Goal: Task Accomplishment & Management: Complete application form

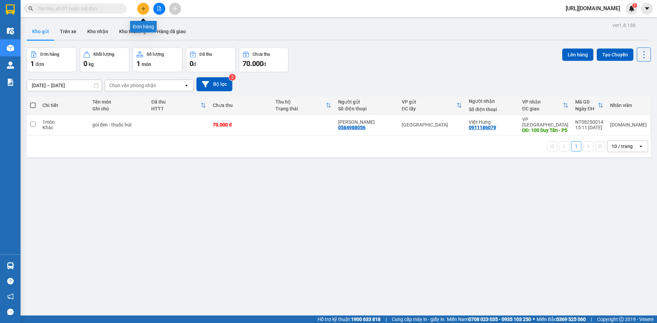
click at [144, 12] on button at bounding box center [143, 9] width 12 height 12
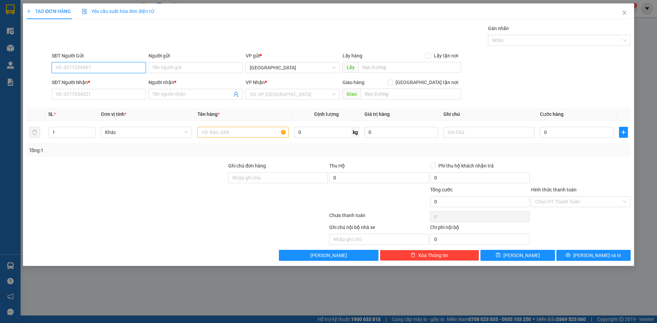
paste input "0935415153"
type input "0935415153"
click at [97, 91] on input "SĐT Người Nhận *" at bounding box center [99, 94] width 94 height 11
paste input "0935415153"
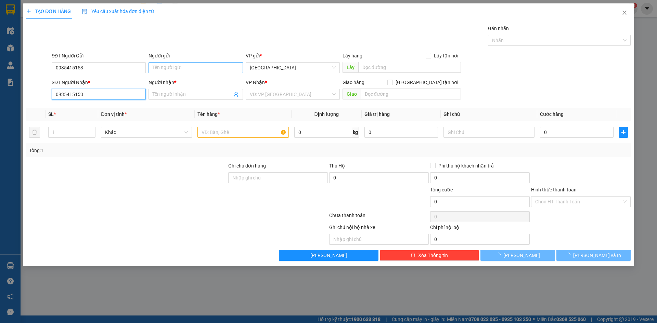
type input "0935415153"
click at [200, 67] on input "Người gửi" at bounding box center [196, 67] width 94 height 11
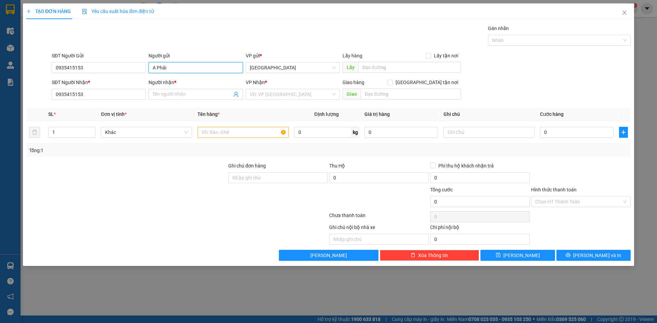
click at [199, 69] on input "A Phải" at bounding box center [196, 67] width 94 height 11
type input "A Phải"
click at [190, 89] on span at bounding box center [196, 94] width 94 height 11
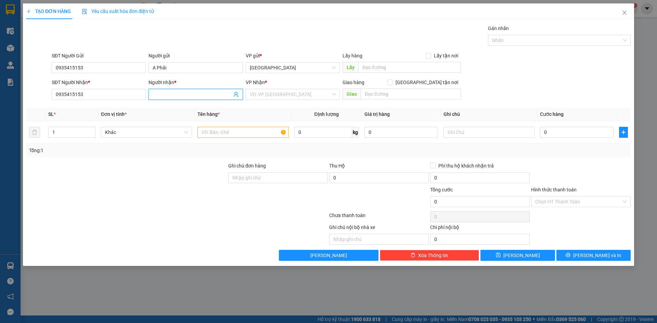
paste input "A Phải"
click at [285, 69] on span "[GEOGRAPHIC_DATA]" at bounding box center [293, 68] width 86 height 10
type input "A Phải"
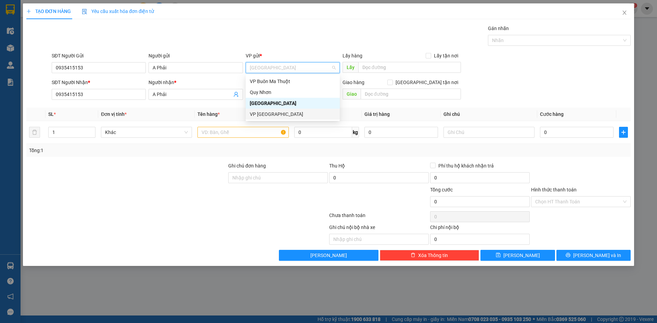
click at [288, 117] on div "VP [GEOGRAPHIC_DATA]" at bounding box center [293, 115] width 86 height 8
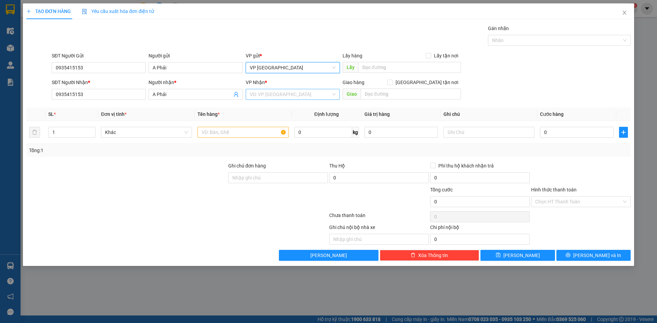
click at [286, 98] on input "search" at bounding box center [290, 94] width 81 height 10
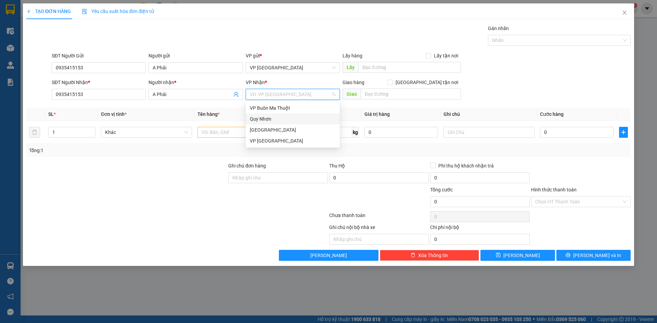
click at [286, 117] on div "Quy Nhơn" at bounding box center [293, 119] width 86 height 8
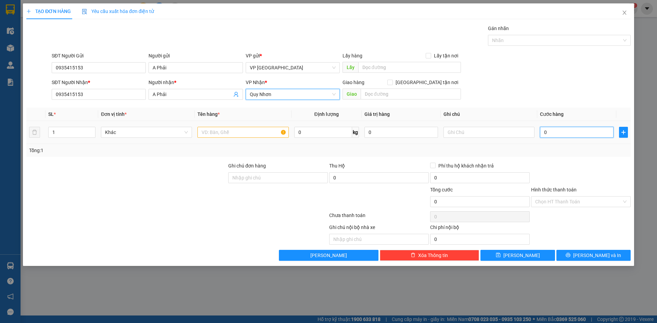
click at [561, 133] on input "0" at bounding box center [577, 132] width 74 height 11
type input "3"
type input "30"
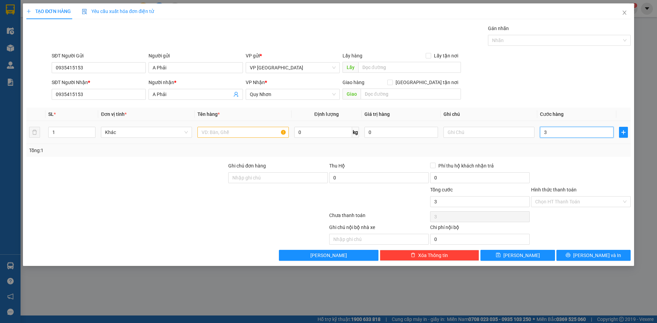
type input "30"
type input "300"
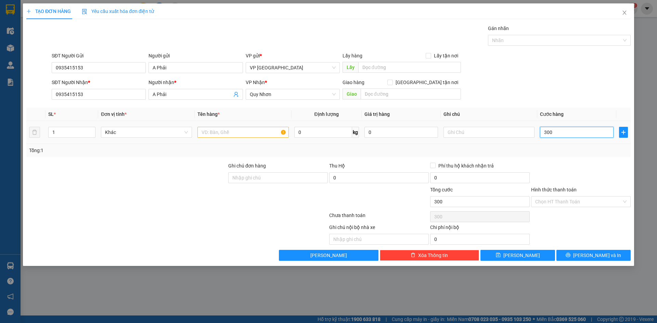
type input "3.000"
type input "30.000"
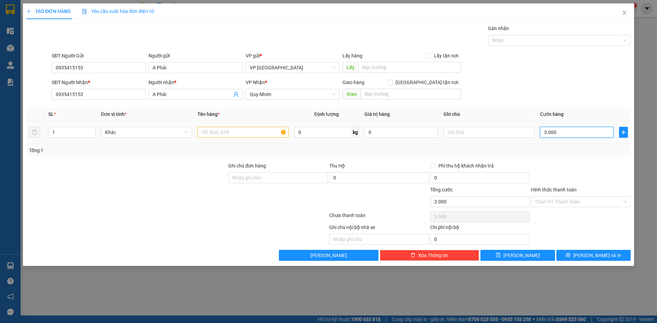
type input "30.000"
click at [560, 203] on input "Hình thức thanh toán" at bounding box center [578, 202] width 87 height 10
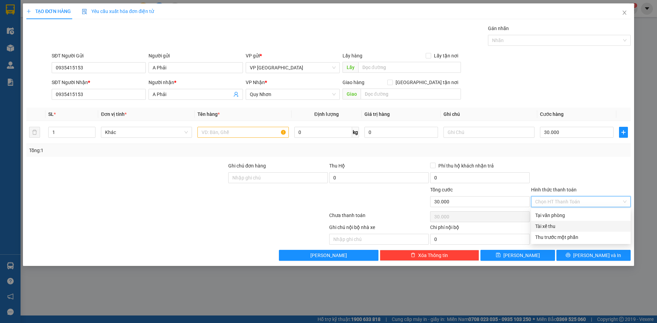
click at [557, 224] on div "Tài xế thu" at bounding box center [580, 227] width 91 height 8
type input "0"
click at [539, 253] on button "[PERSON_NAME]" at bounding box center [517, 255] width 74 height 11
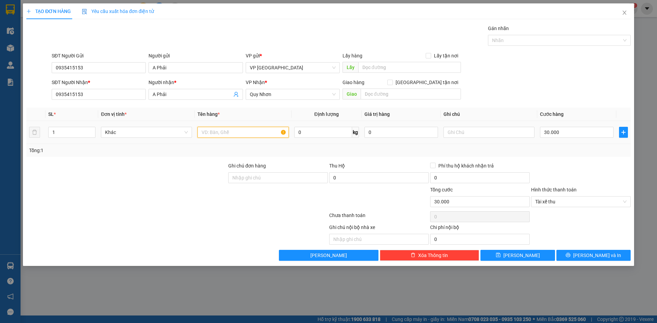
click at [244, 133] on input "text" at bounding box center [242, 132] width 91 height 11
type input "T"
type input "Hồ sơ"
click at [528, 250] on button "[PERSON_NAME]" at bounding box center [517, 255] width 74 height 11
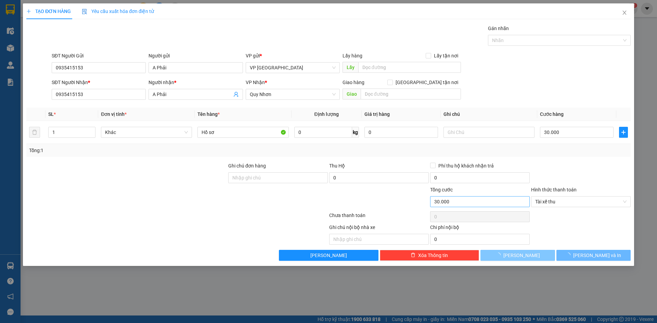
type input "0"
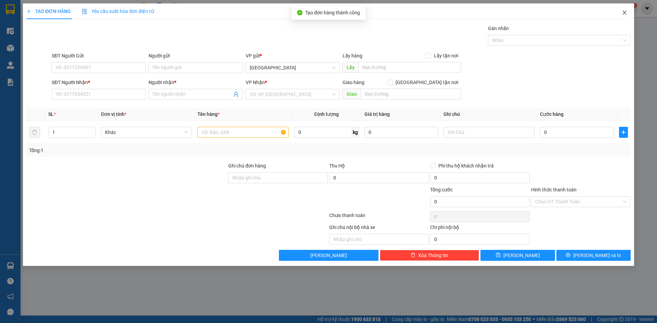
click at [625, 13] on icon "close" at bounding box center [624, 12] width 5 height 5
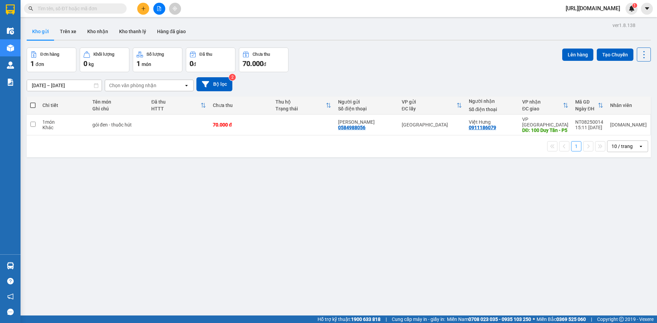
click at [139, 81] on div "Chọn văn phòng nhận" at bounding box center [144, 85] width 79 height 11
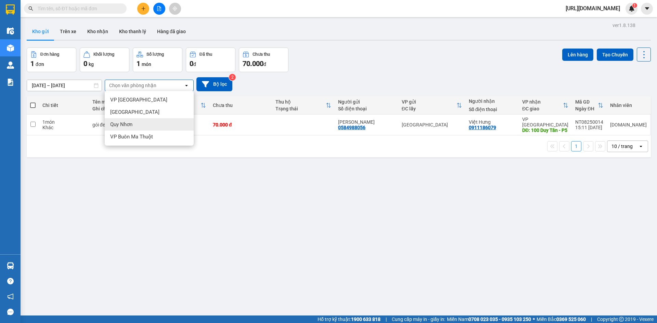
click at [141, 121] on div "Quy Nhơn" at bounding box center [149, 124] width 89 height 12
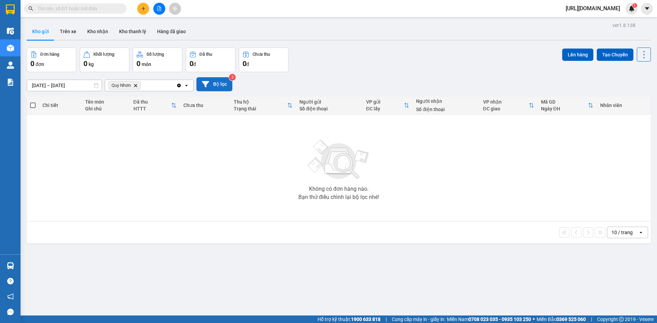
click at [201, 83] on button "Bộ lọc" at bounding box center [214, 84] width 36 height 14
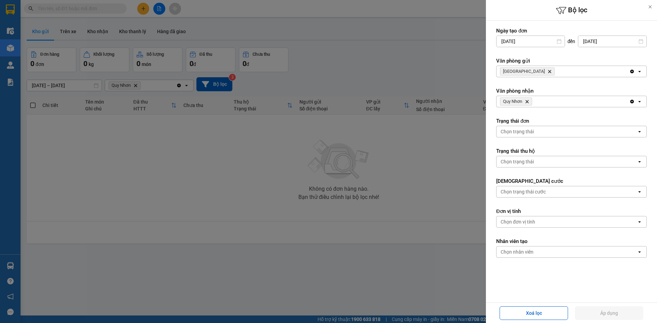
click at [548, 71] on icon "Nha Trang, close by backspace" at bounding box center [549, 71] width 3 height 3
click at [528, 71] on div "Chọn văn phòng" at bounding box center [518, 71] width 35 height 7
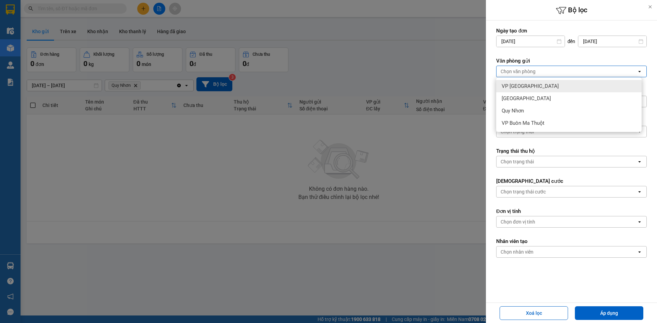
click at [529, 82] on div "VP [GEOGRAPHIC_DATA]" at bounding box center [568, 86] width 145 height 12
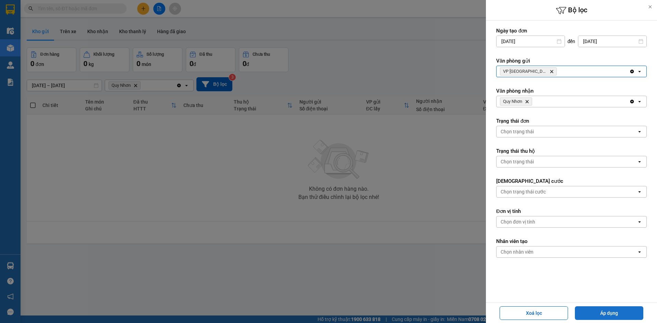
click at [622, 311] on button "Áp dụng" at bounding box center [609, 314] width 68 height 14
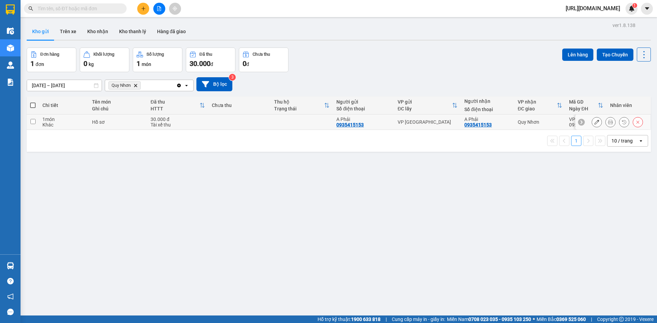
click at [37, 123] on td at bounding box center [33, 122] width 12 height 15
checkbox input "true"
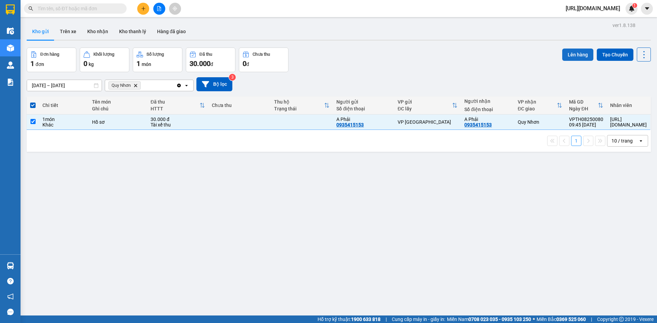
click at [580, 55] on button "Lên hàng" at bounding box center [577, 55] width 31 height 12
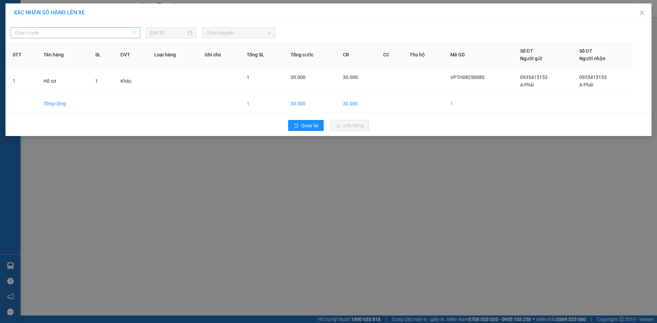
click at [68, 29] on span "Chọn tuyến" at bounding box center [75, 33] width 121 height 10
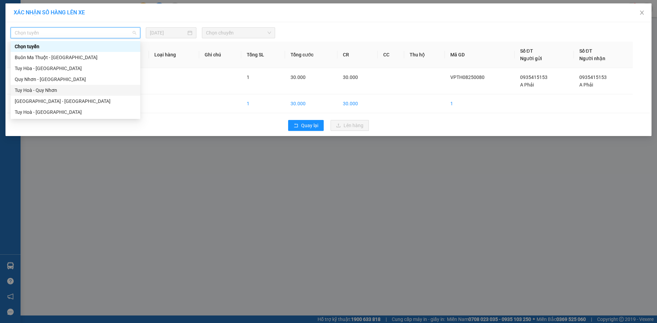
click at [71, 87] on div "Tuy Hoà - Quy Nhơn" at bounding box center [75, 91] width 121 height 8
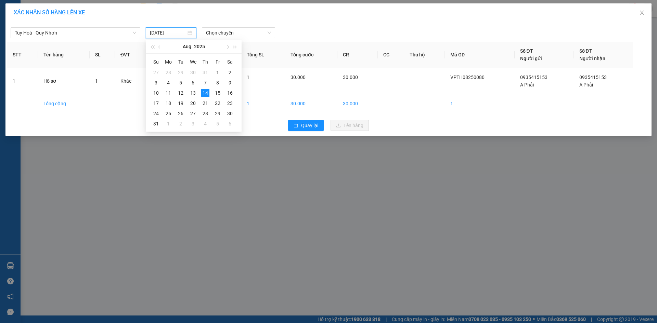
click at [172, 34] on input "[DATE]" at bounding box center [168, 33] width 36 height 8
click at [191, 93] on div "13" at bounding box center [193, 93] width 8 height 8
type input "[DATE]"
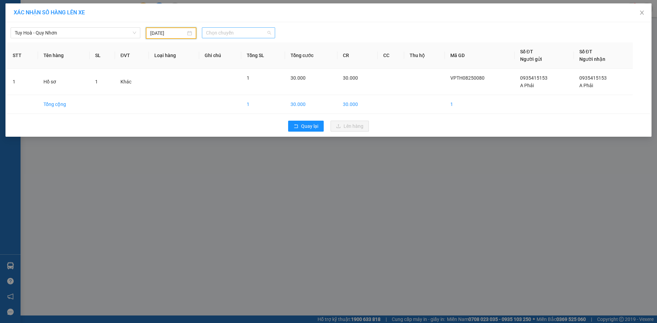
click at [240, 30] on span "Chọn chuyến" at bounding box center [238, 33] width 65 height 10
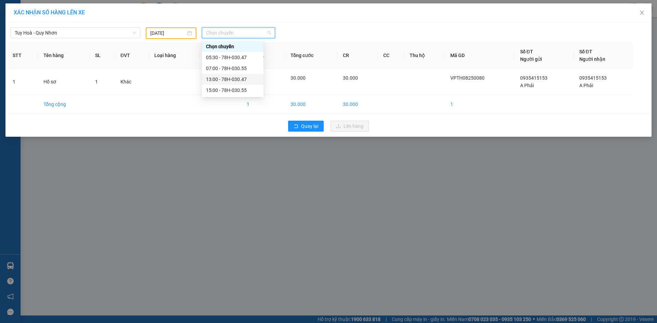
click at [229, 77] on div "13:00 - 78H-030.47" at bounding box center [232, 80] width 53 height 8
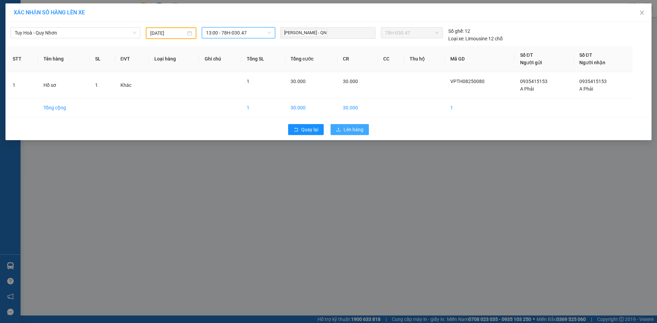
click at [347, 130] on span "Lên hàng" at bounding box center [354, 130] width 20 height 8
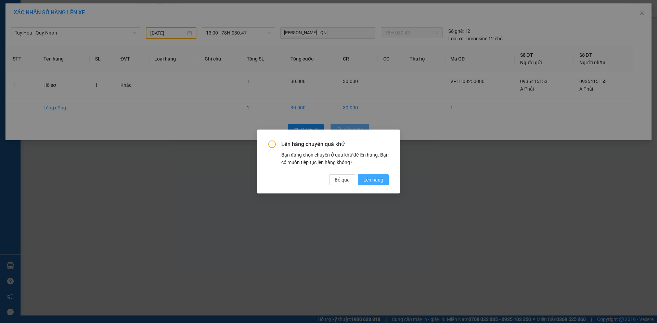
click at [369, 181] on span "Lên hàng" at bounding box center [373, 180] width 20 height 8
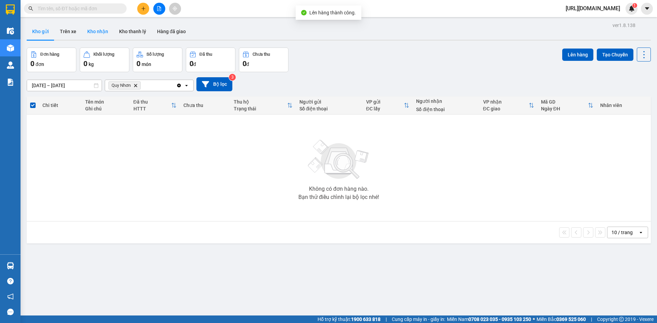
click at [95, 34] on button "Kho nhận" at bounding box center [98, 31] width 32 height 16
click at [67, 34] on button "Trên xe" at bounding box center [67, 31] width 27 height 16
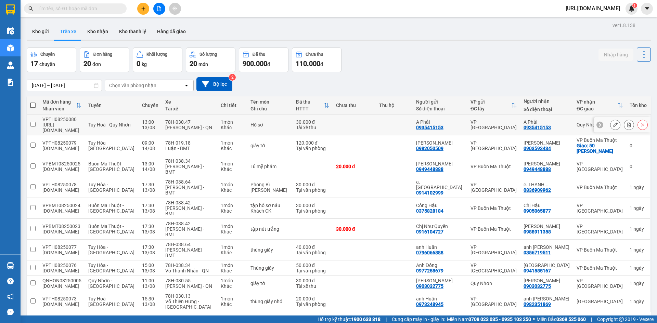
click at [34, 126] on td at bounding box center [33, 125] width 12 height 21
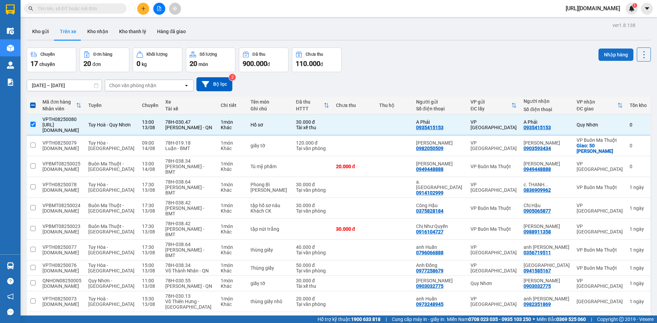
click at [612, 55] on button "Nhập hàng" at bounding box center [616, 55] width 35 height 12
checkbox input "false"
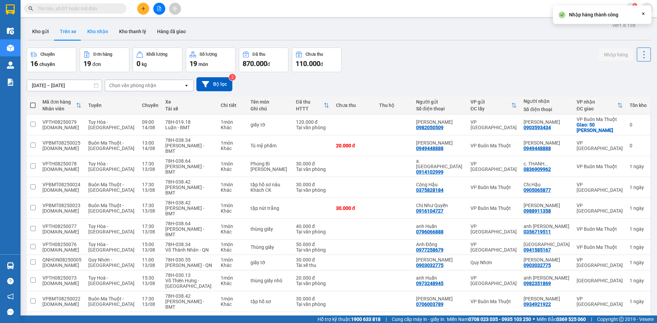
click at [104, 28] on button "Kho nhận" at bounding box center [98, 31] width 32 height 16
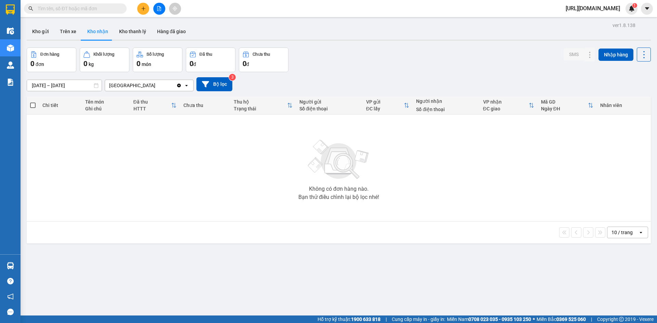
click at [178, 84] on icon "Clear value" at bounding box center [179, 86] width 4 height 4
click at [178, 84] on div "Chọn văn phòng nhận" at bounding box center [144, 85] width 79 height 11
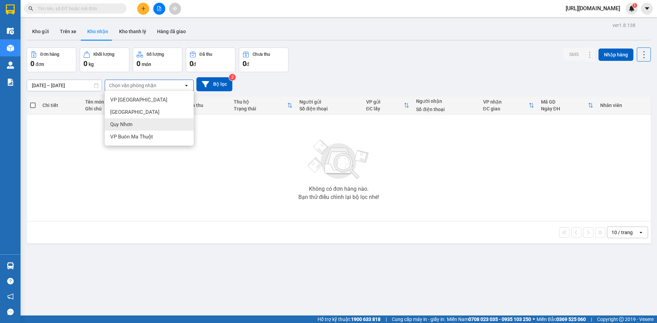
click at [167, 119] on div "Quy Nhơn" at bounding box center [149, 124] width 89 height 12
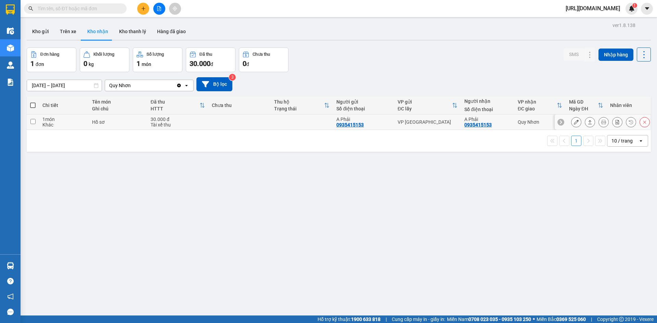
click at [33, 121] on input "checkbox" at bounding box center [32, 121] width 5 height 5
checkbox input "true"
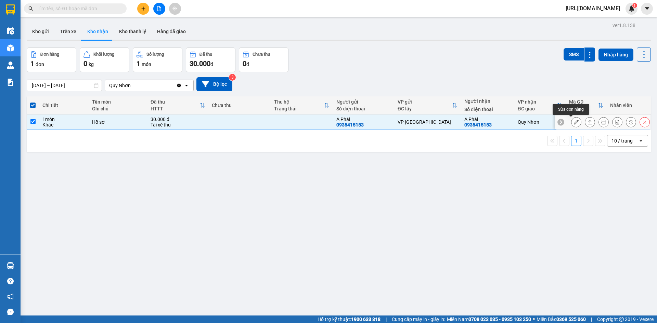
click at [574, 123] on button at bounding box center [577, 122] width 10 height 12
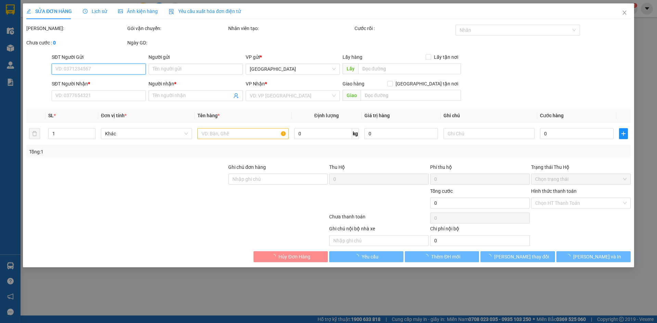
type input "0935415153"
type input "A Phải"
type input "0935415153"
type input "A Phải"
type input "30.000"
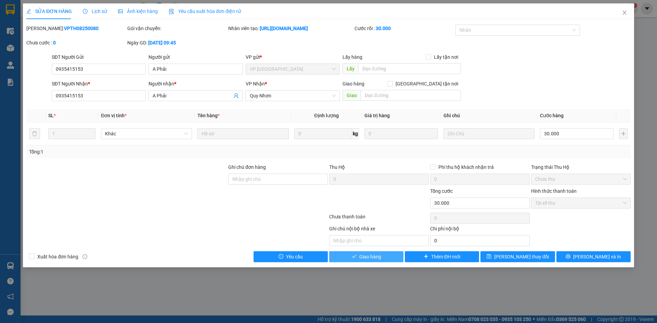
click at [380, 261] on button "Giao hàng" at bounding box center [366, 257] width 74 height 11
